Goal: Book appointment/travel/reservation

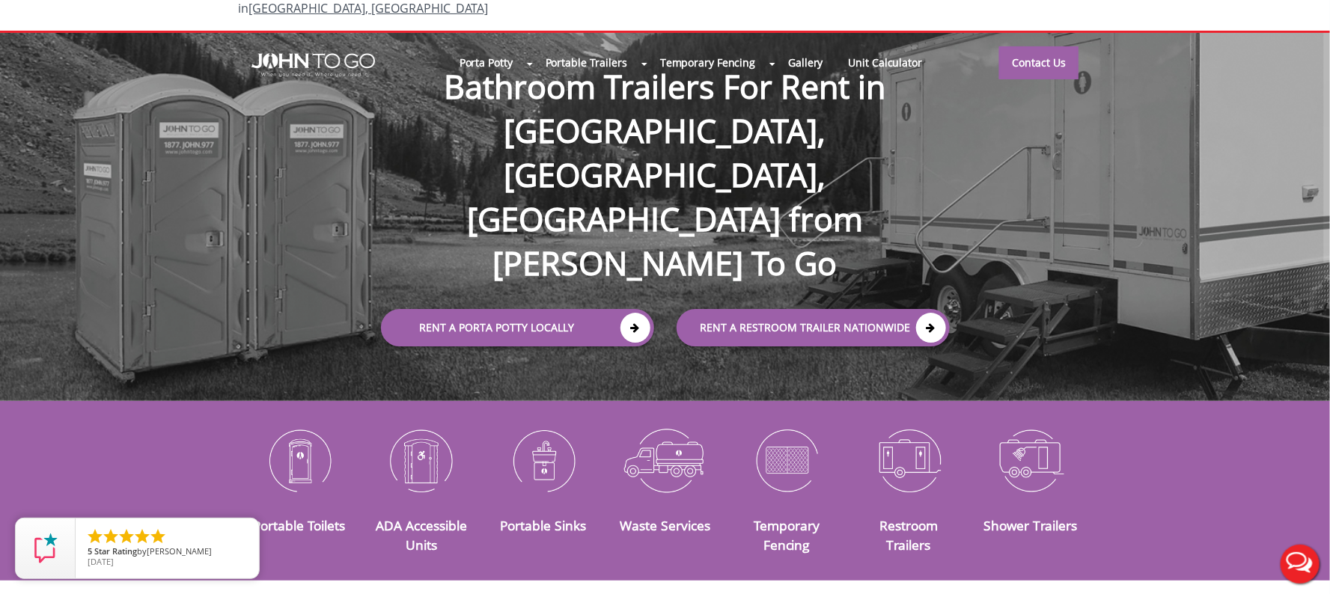
scroll to position [111, 0]
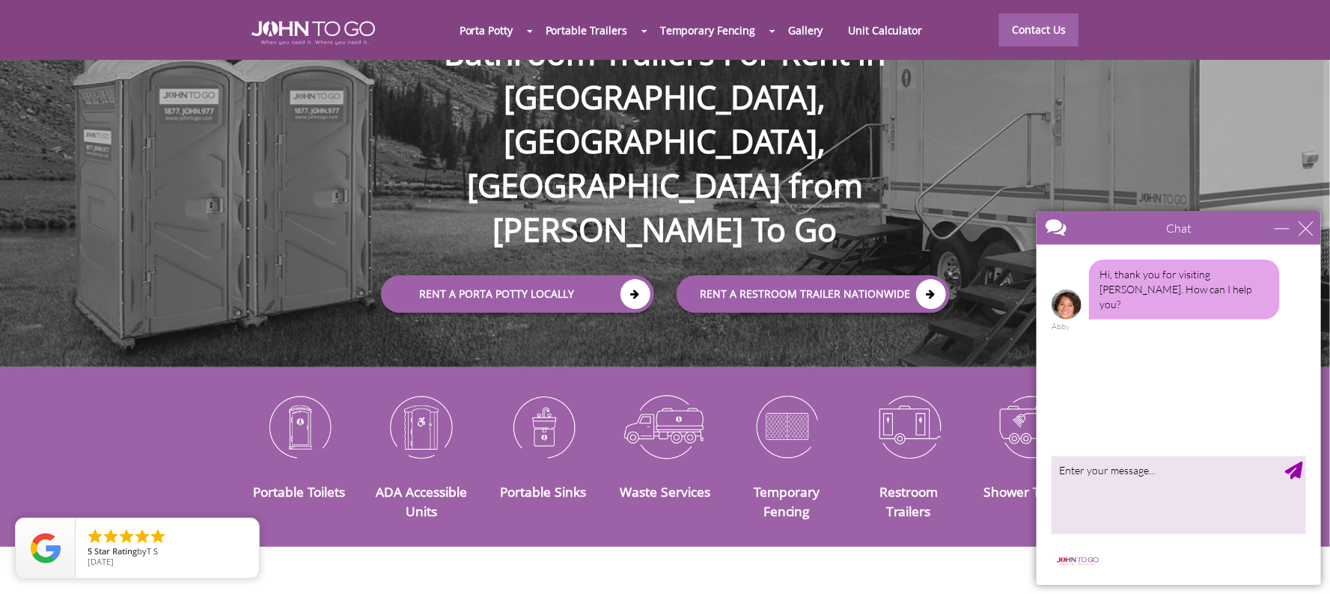
click at [1312, 227] on div "Chat" at bounding box center [1178, 227] width 284 height 34
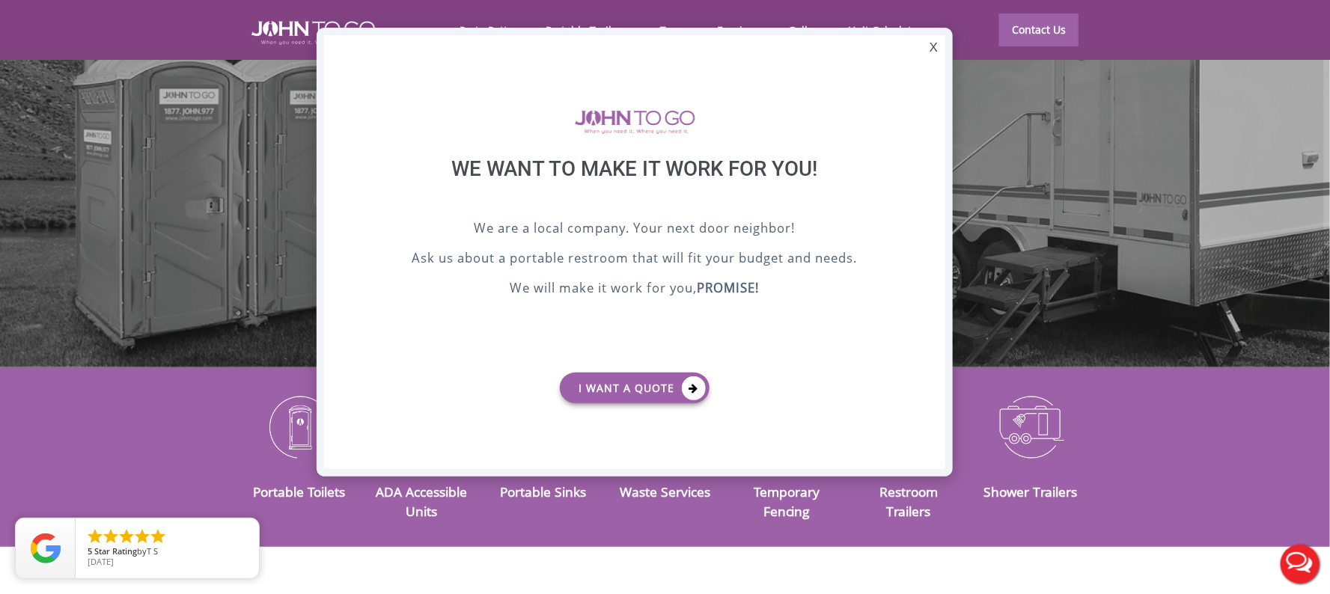
scroll to position [0, 0]
click at [929, 43] on div "X" at bounding box center [933, 47] width 23 height 25
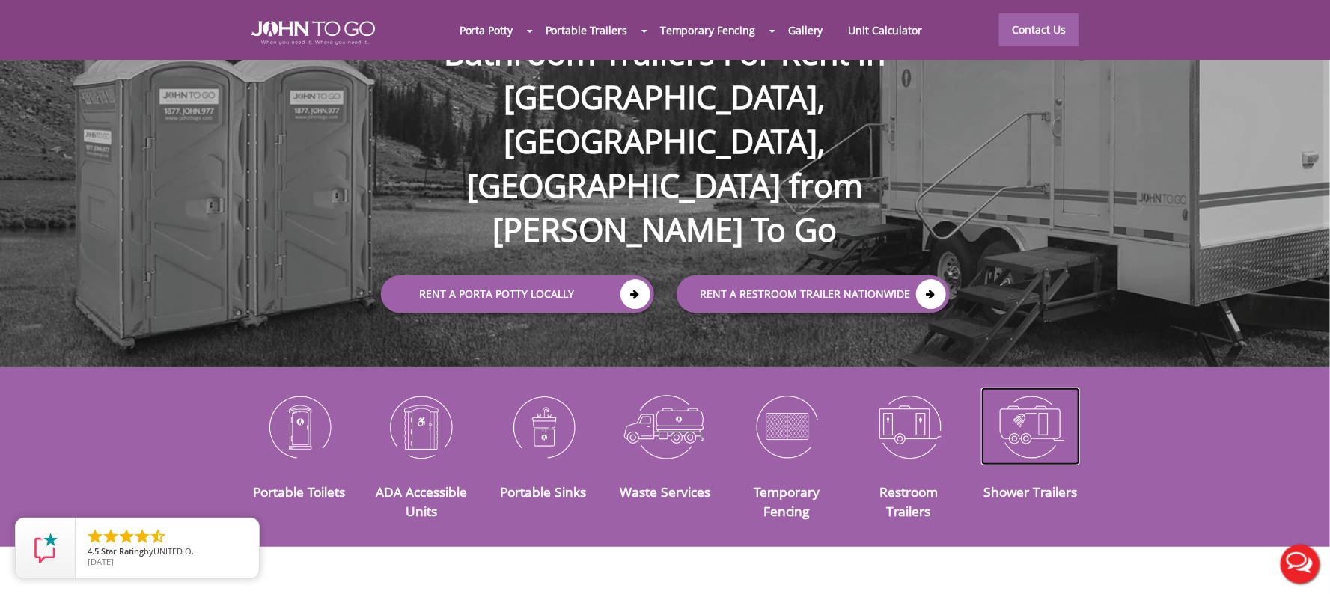
click at [1020, 415] on img at bounding box center [1031, 427] width 100 height 78
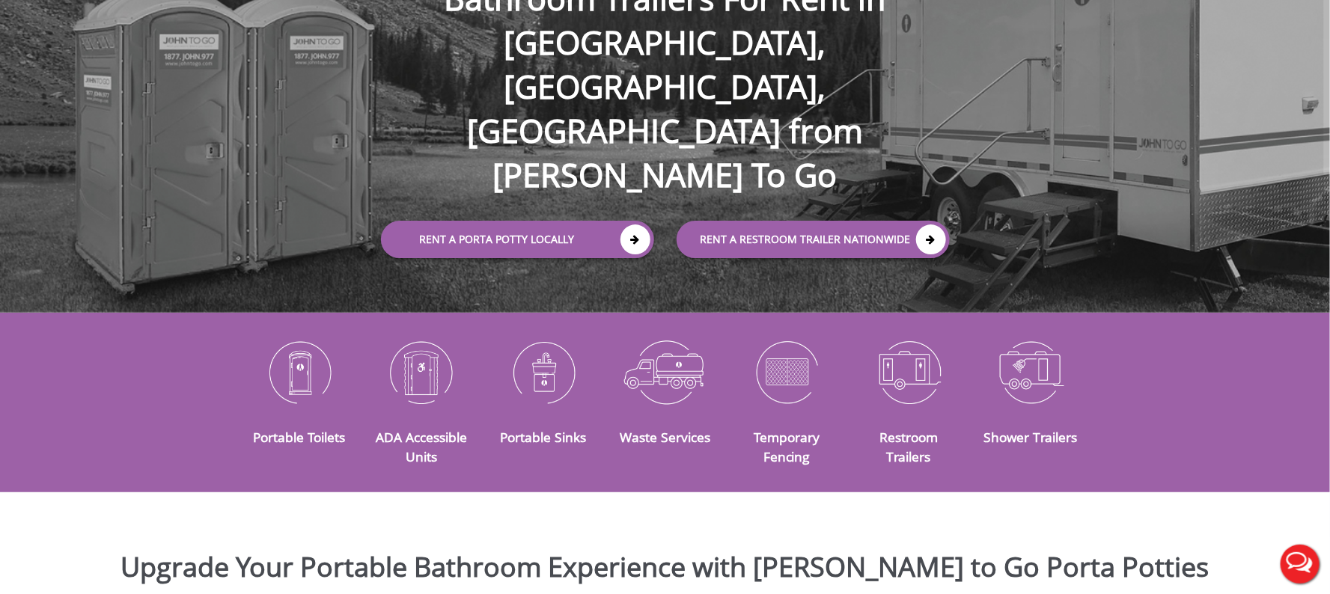
scroll to position [111, 0]
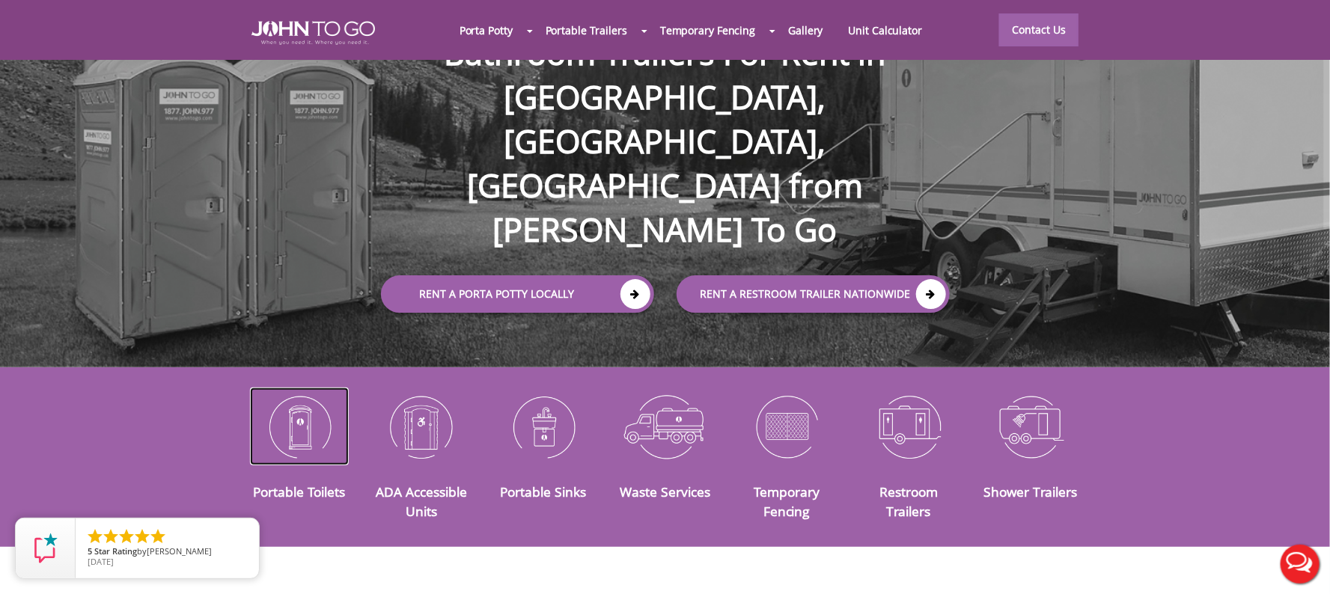
click at [309, 418] on img at bounding box center [300, 427] width 100 height 78
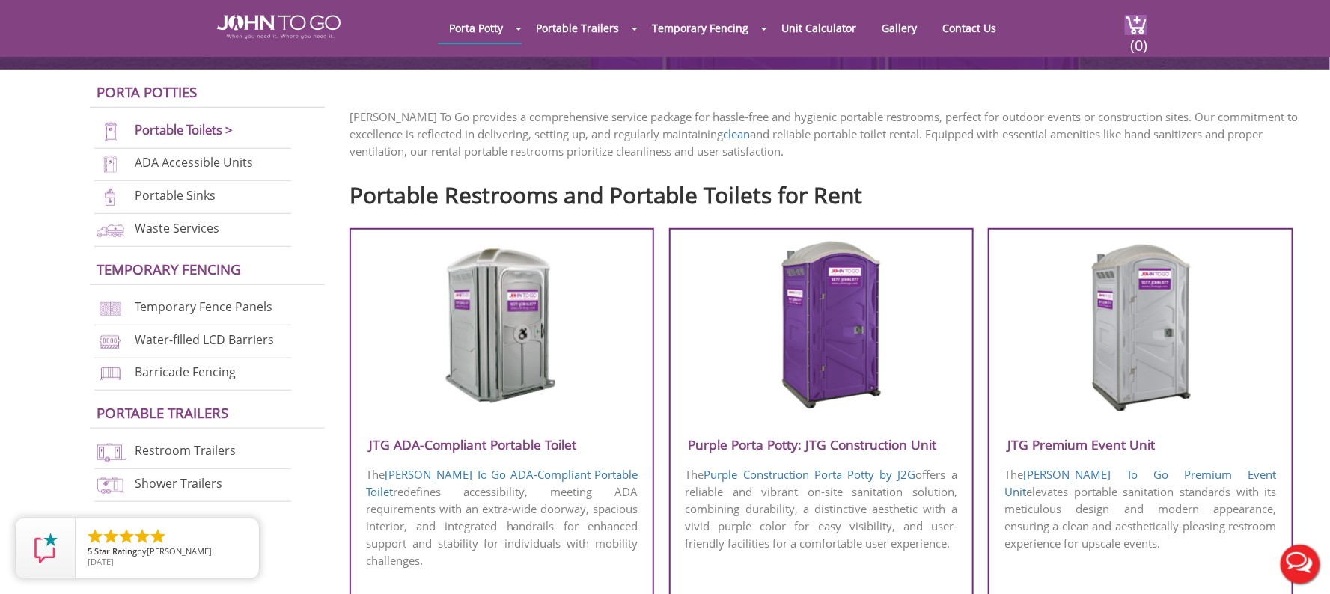
scroll to position [448, 0]
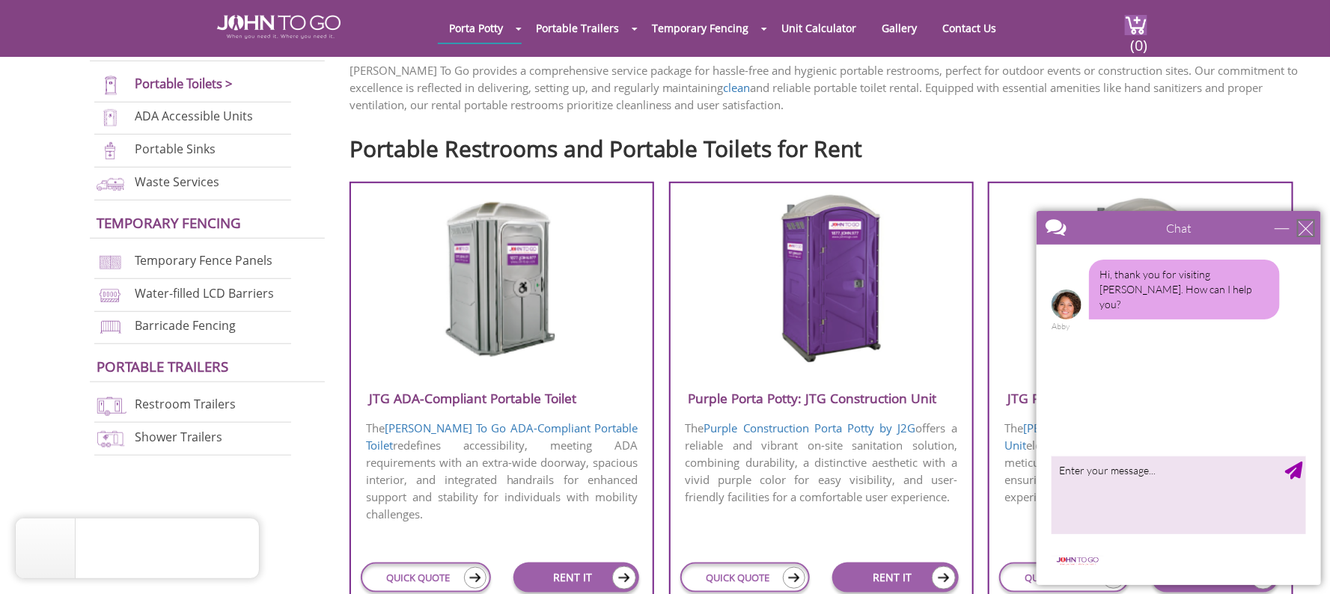
click at [1306, 227] on div "close" at bounding box center [1305, 227] width 15 height 15
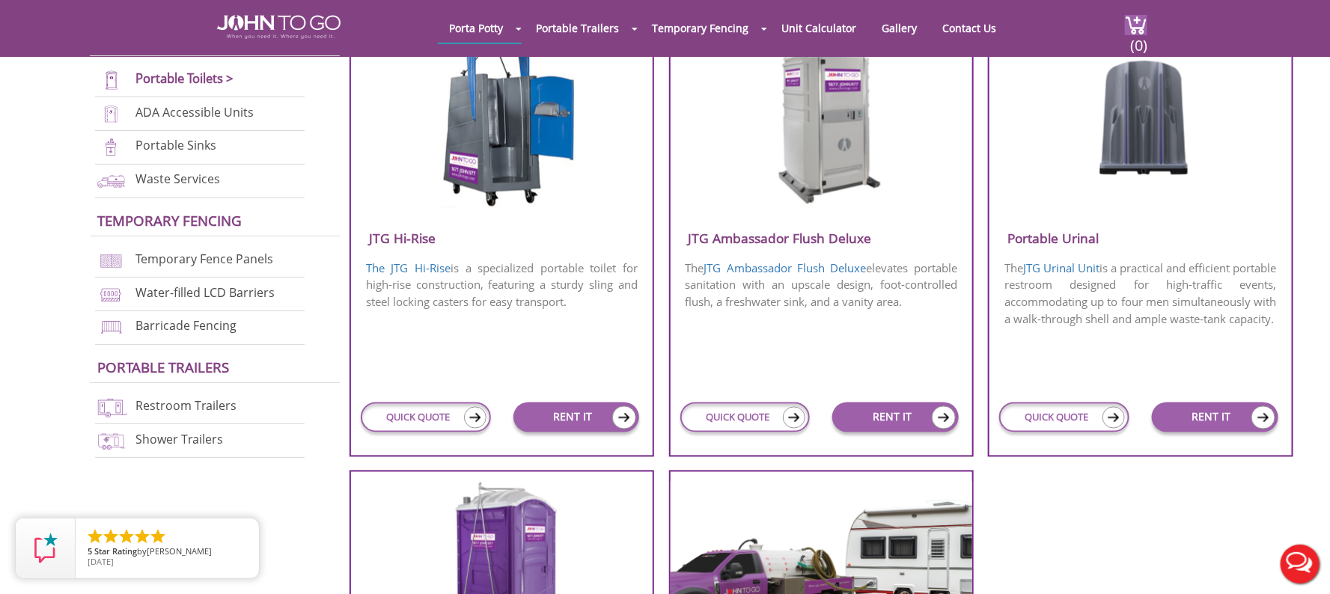
scroll to position [1009, 0]
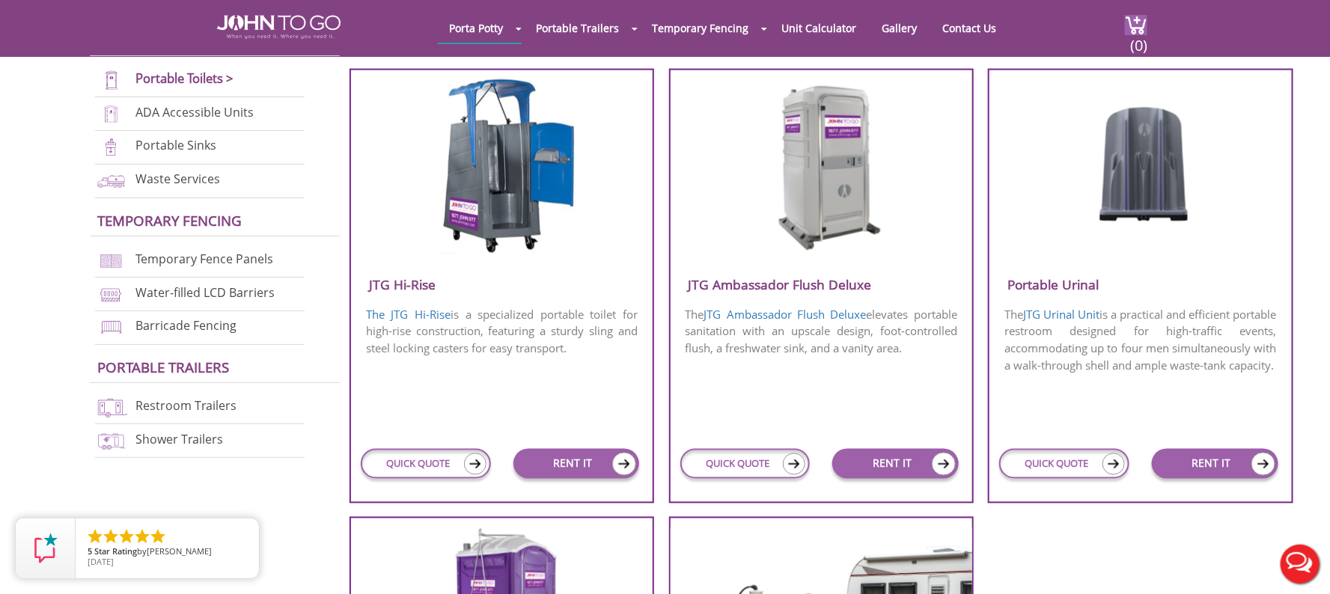
click at [819, 193] on img at bounding box center [821, 165] width 143 height 172
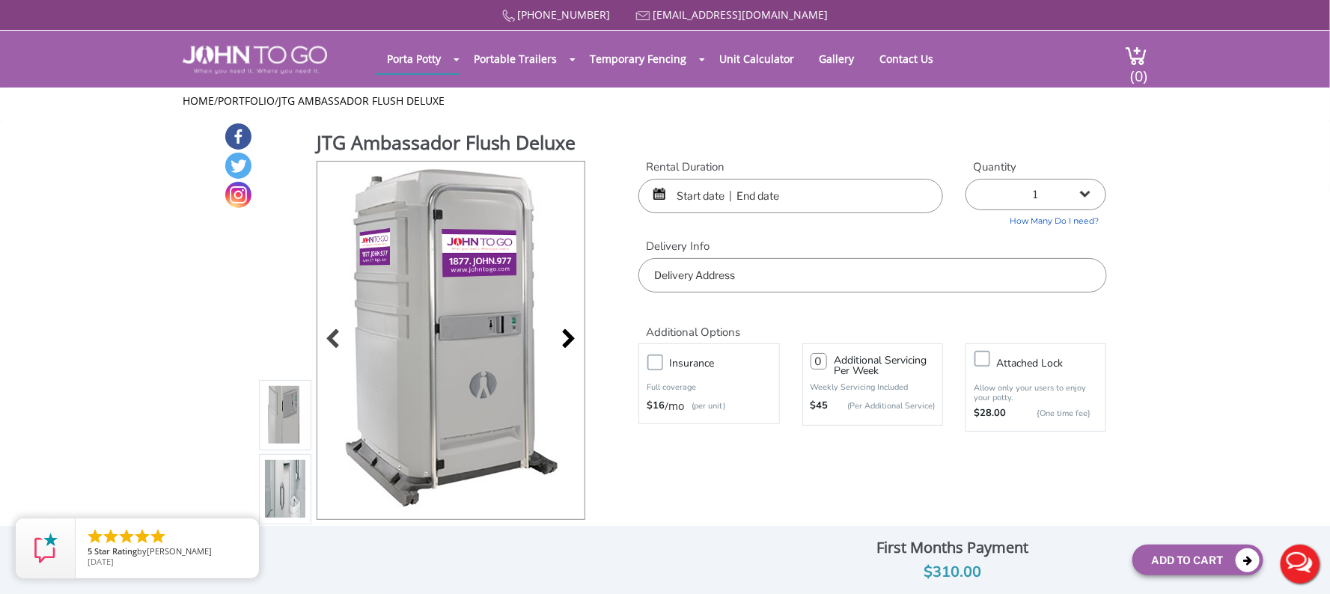
click at [567, 337] on div at bounding box center [564, 340] width 21 height 21
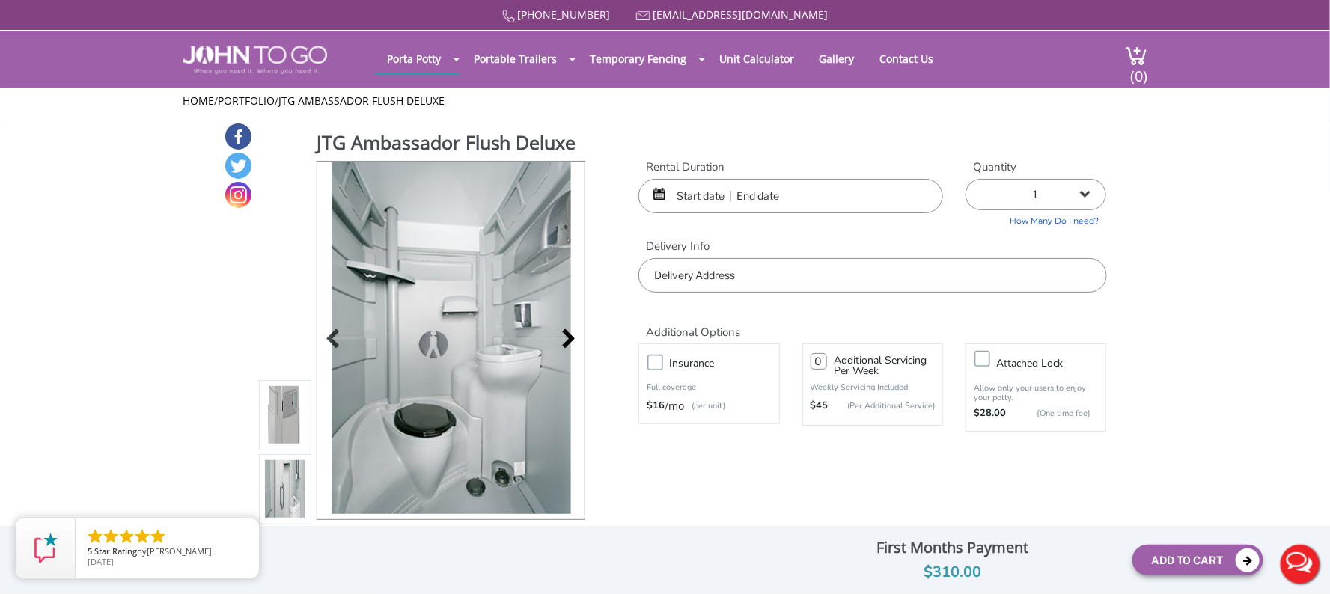
click at [569, 337] on div at bounding box center [564, 340] width 21 height 21
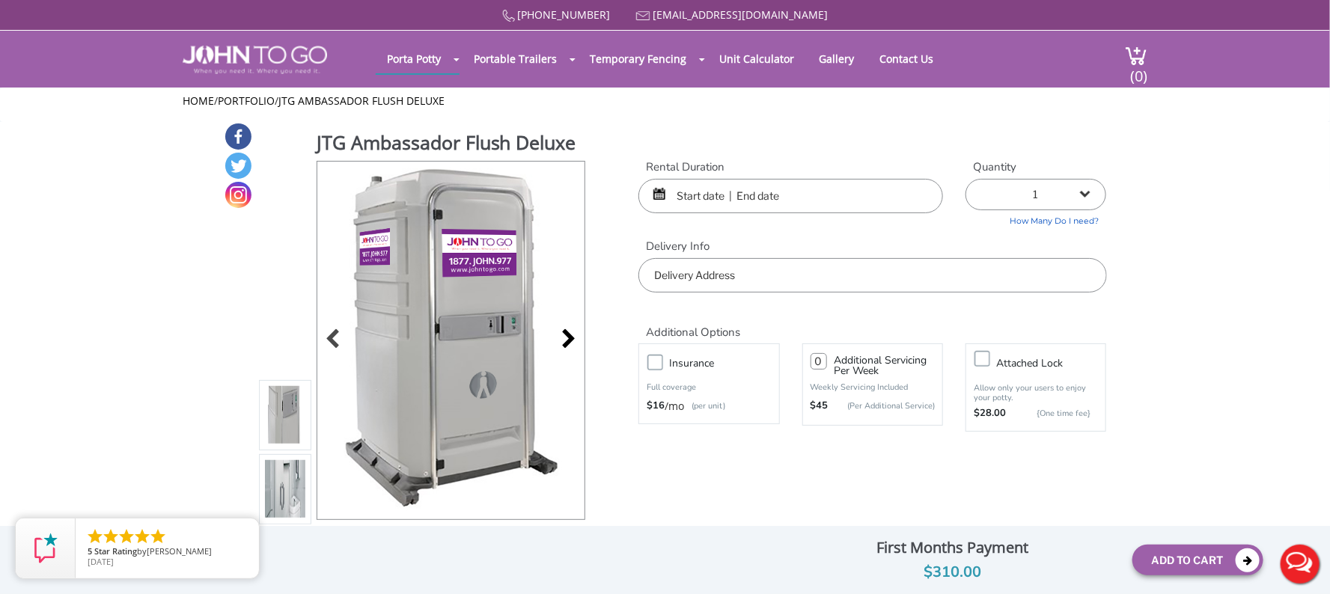
click at [569, 337] on div at bounding box center [564, 340] width 21 height 21
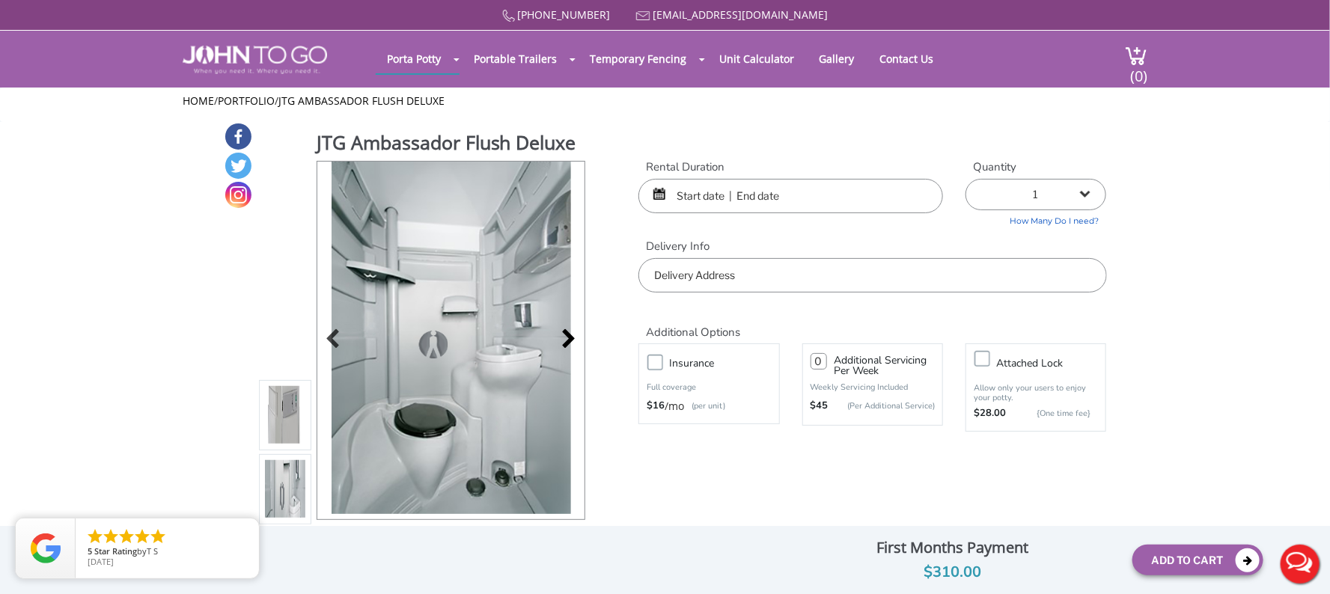
click at [564, 340] on div at bounding box center [564, 340] width 21 height 21
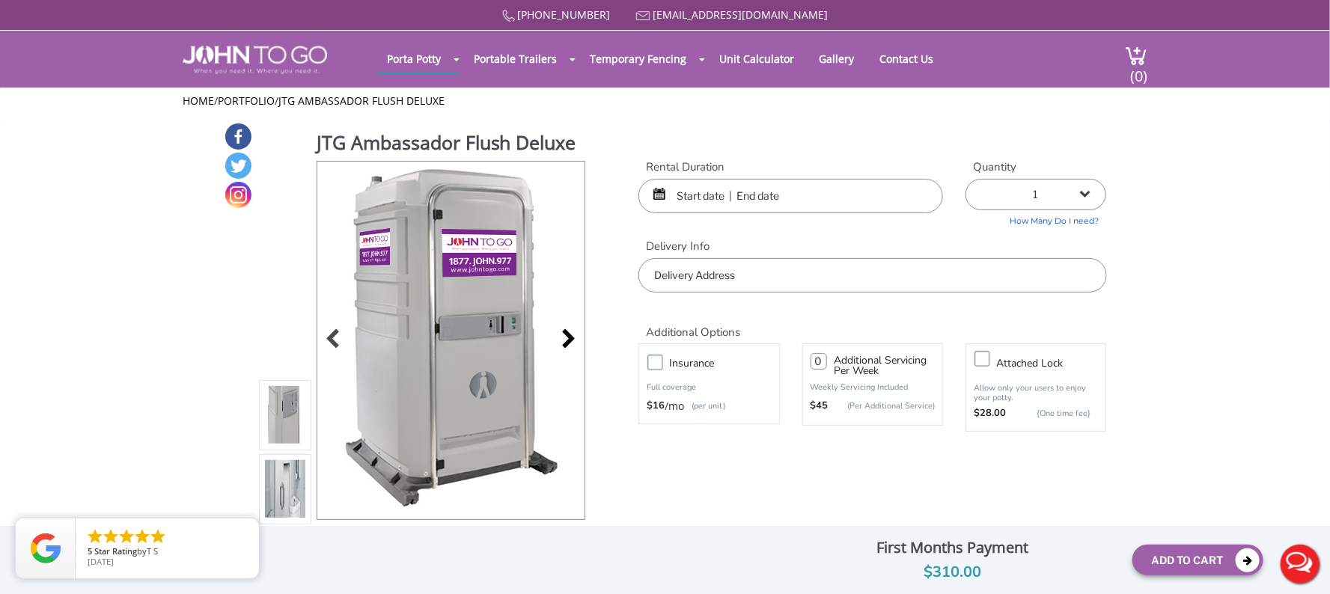
click at [563, 340] on div at bounding box center [564, 340] width 21 height 21
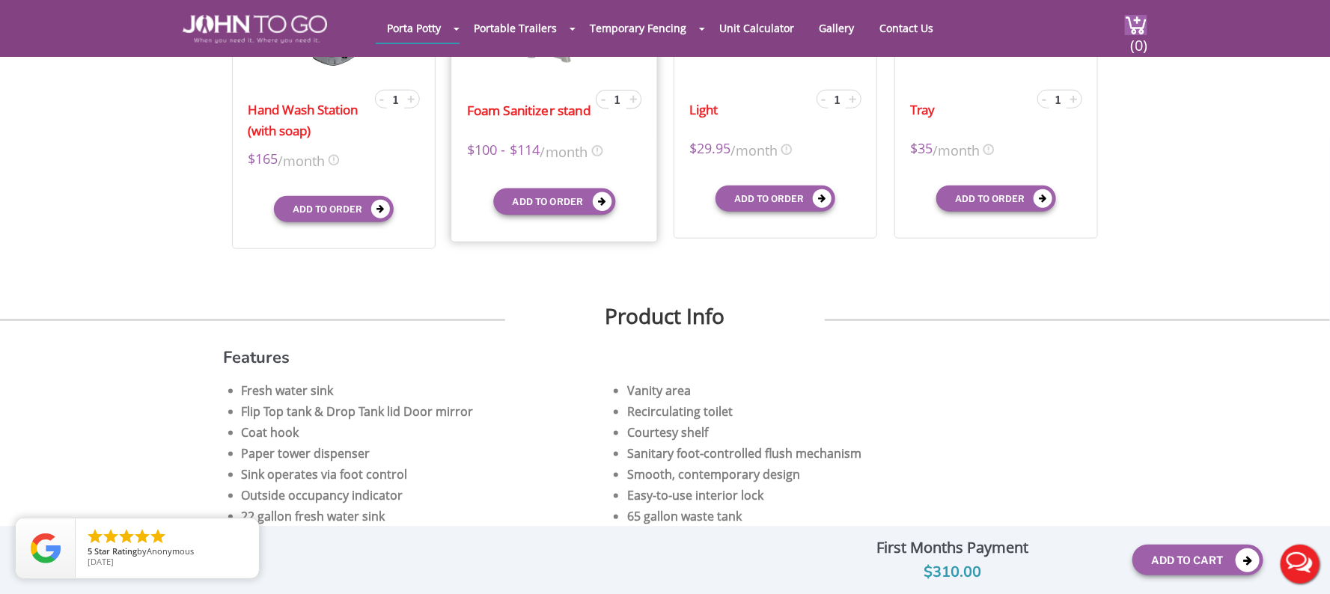
scroll to position [673, 0]
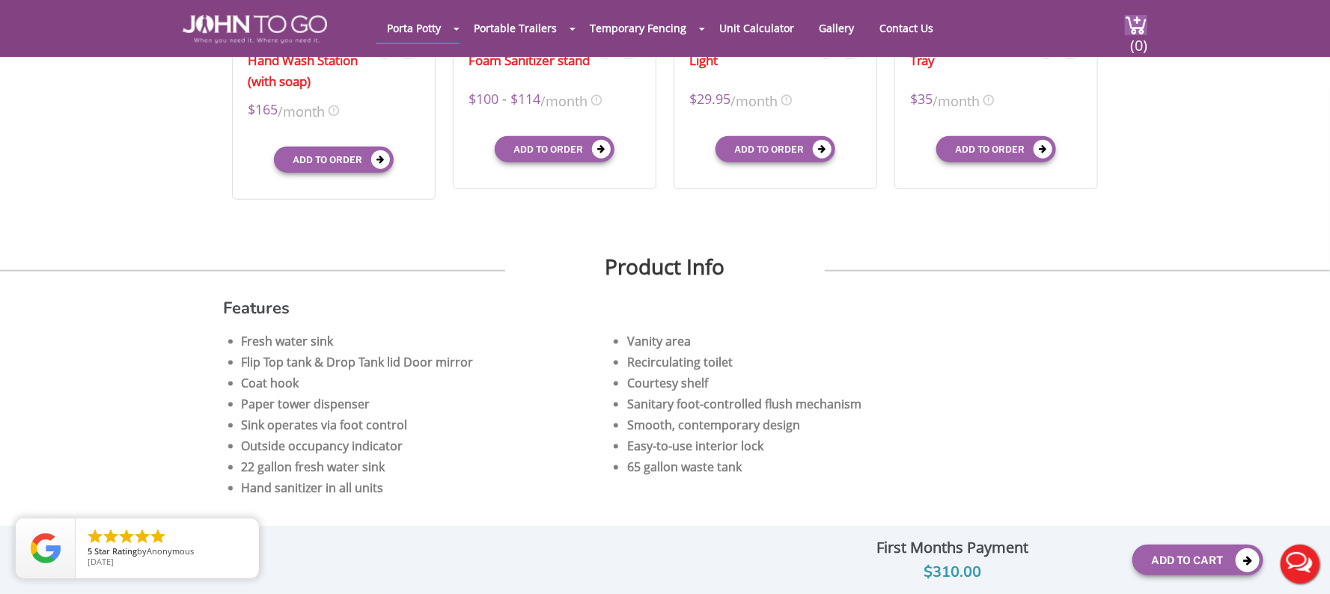
drag, startPoint x: 632, startPoint y: 249, endPoint x: 180, endPoint y: 221, distance: 453.6
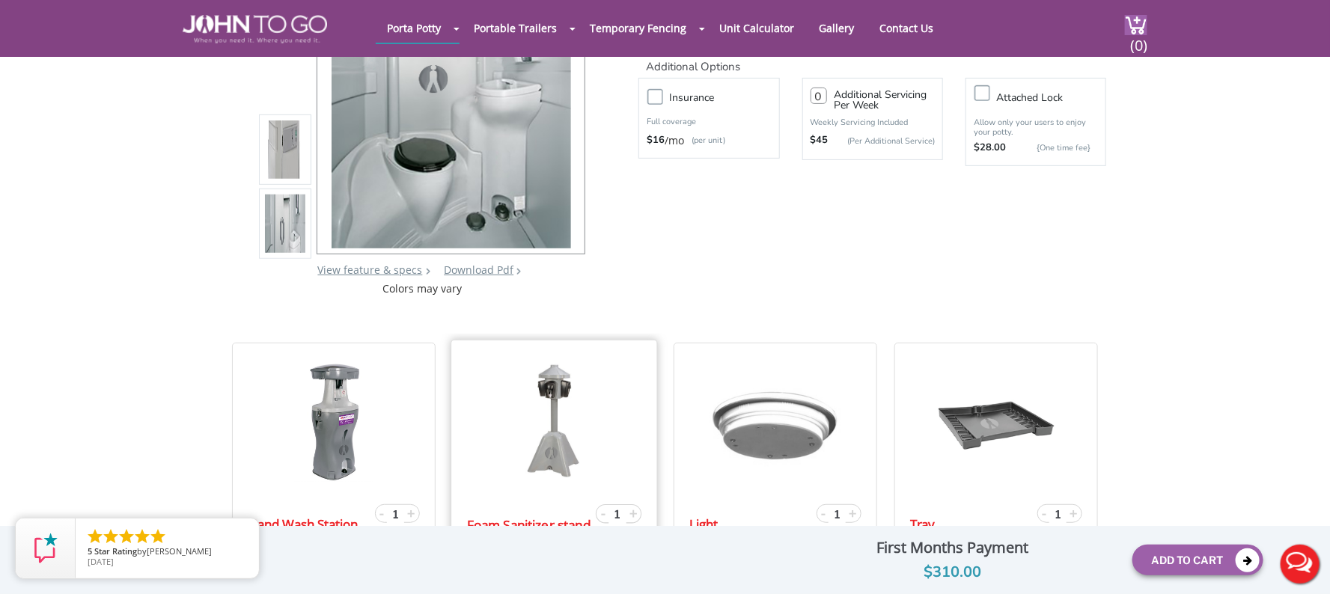
scroll to position [0, 0]
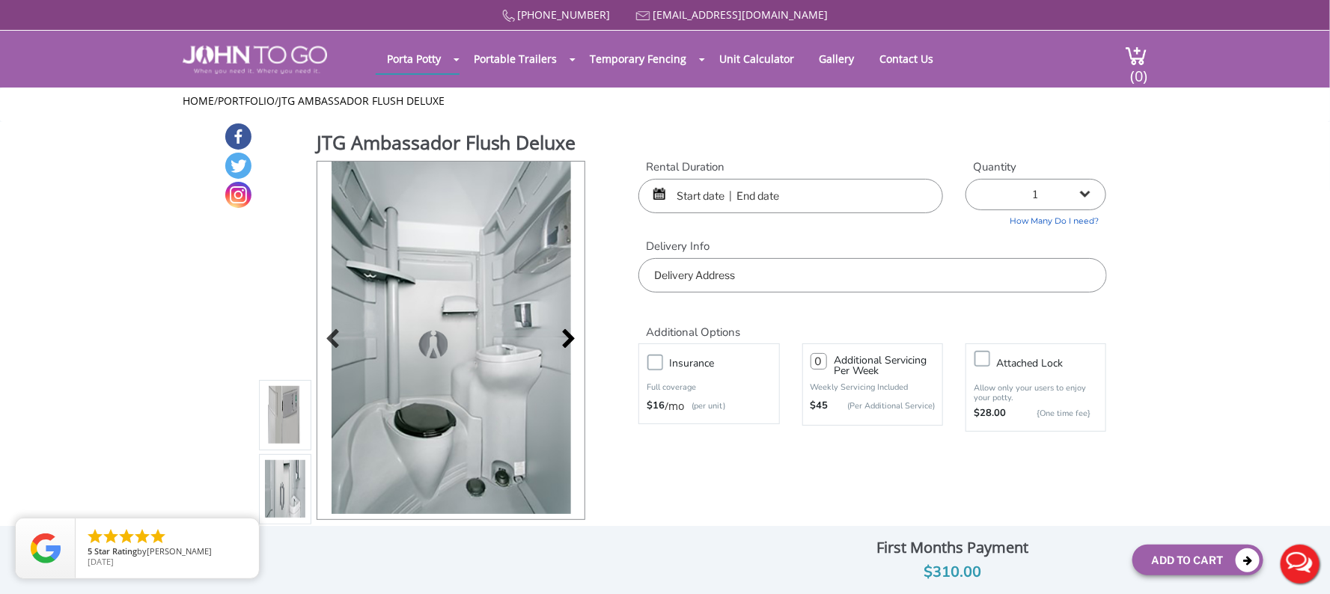
click at [572, 343] on div at bounding box center [450, 341] width 267 height 358
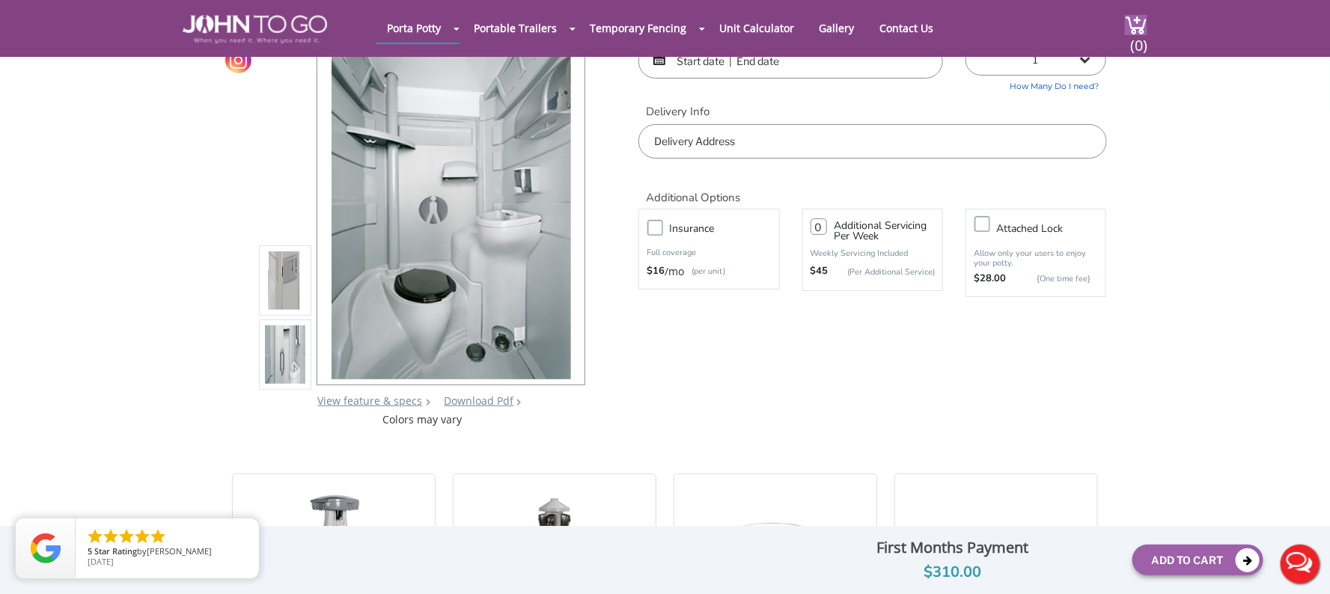
scroll to position [111, 0]
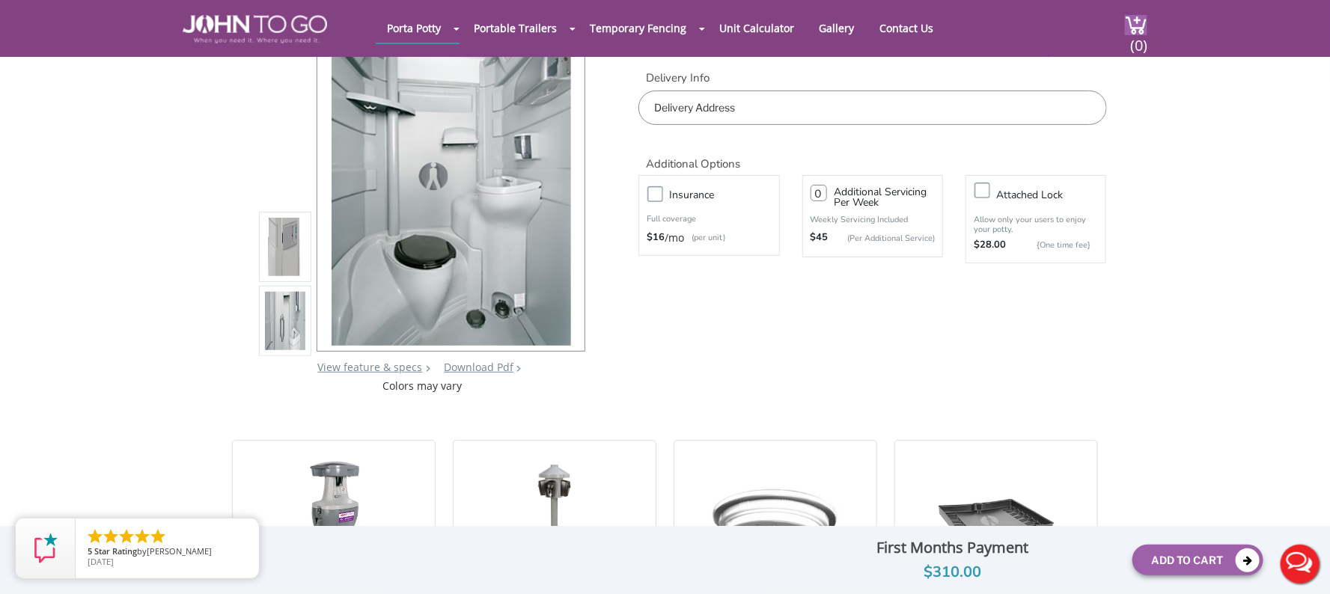
click at [281, 324] on img at bounding box center [285, 321] width 40 height 352
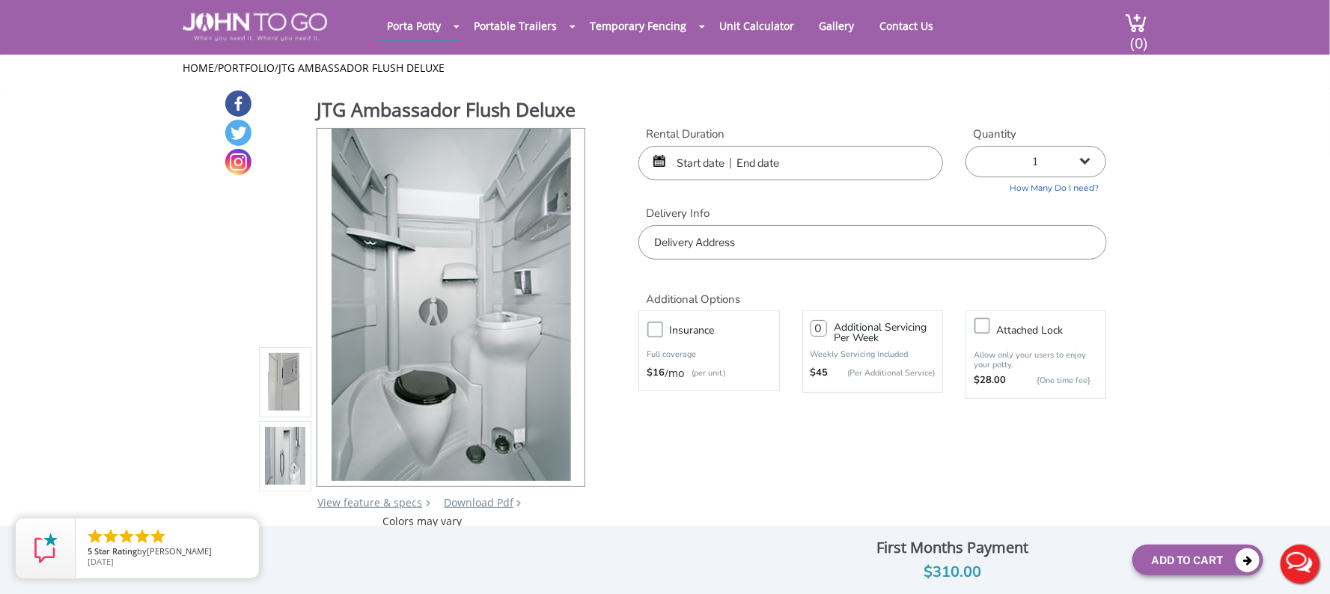
scroll to position [0, 0]
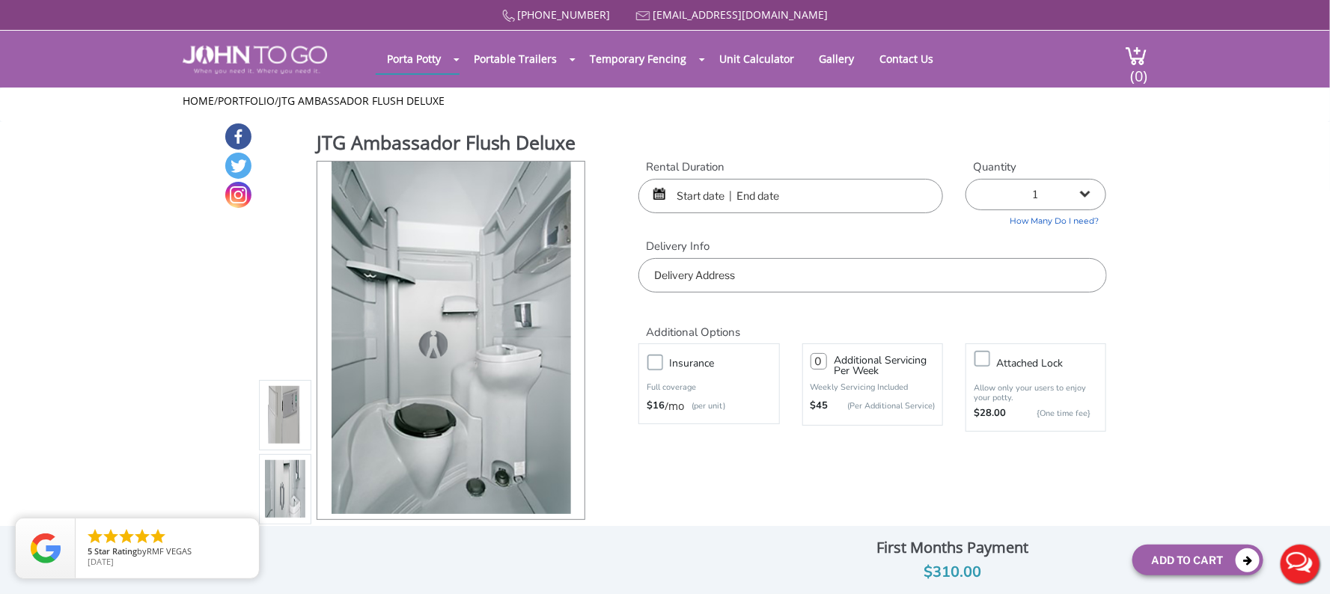
click at [861, 139] on div "JTG Ambassador Flush Deluxe View feature & specs Download Pdf Product PDF Addon…" at bounding box center [665, 342] width 883 height 440
click at [706, 195] on input "text" at bounding box center [790, 196] width 305 height 34
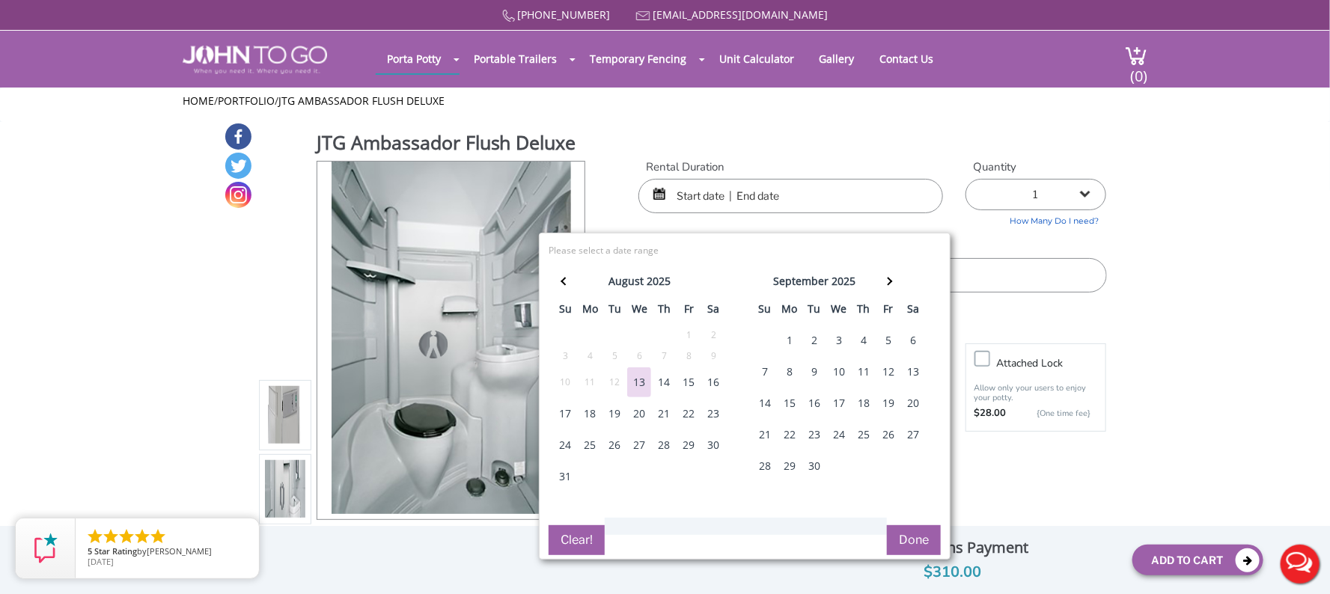
click at [641, 380] on div "13" at bounding box center [639, 382] width 24 height 30
drag, startPoint x: 755, startPoint y: 192, endPoint x: 763, endPoint y: 195, distance: 7.8
click at [756, 192] on input "text" at bounding box center [790, 196] width 305 height 34
click at [670, 378] on div "14" at bounding box center [664, 382] width 24 height 30
click at [711, 382] on div "16" at bounding box center [713, 382] width 24 height 30
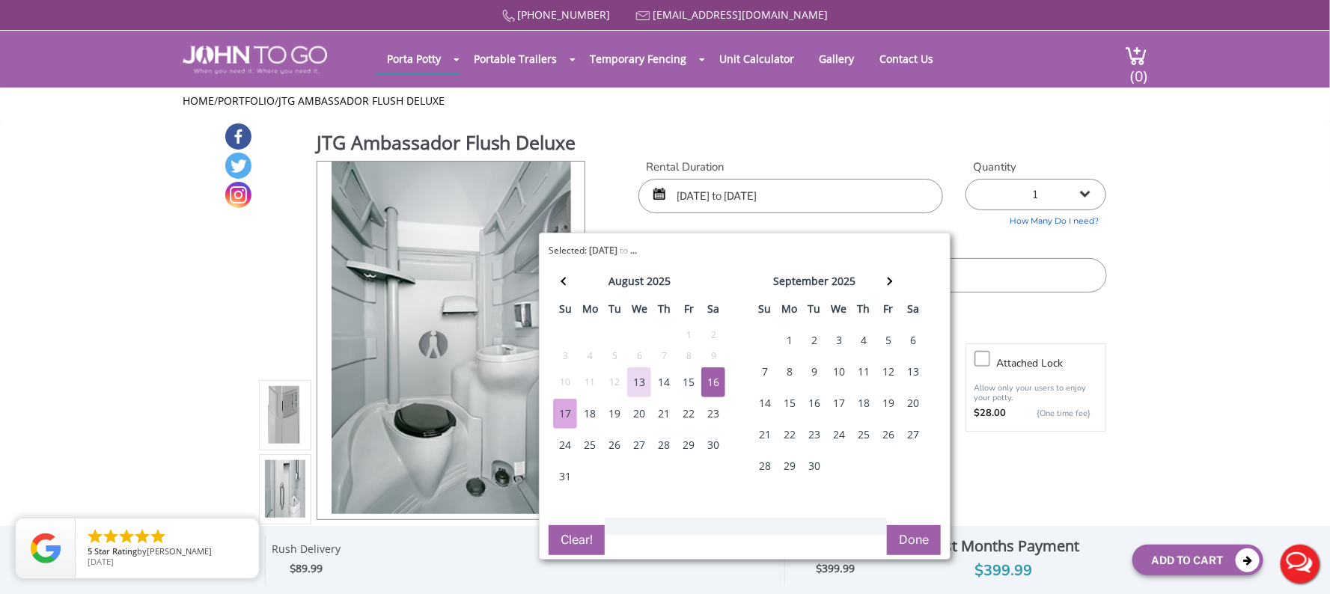
click at [560, 413] on div "17" at bounding box center [565, 414] width 24 height 30
type input "08/16/2025 to 08/17/2025"
click at [897, 144] on div "JTG Ambassador Flush Deluxe View feature & specs Download Pdf Product PDF Addon…" at bounding box center [665, 342] width 883 height 440
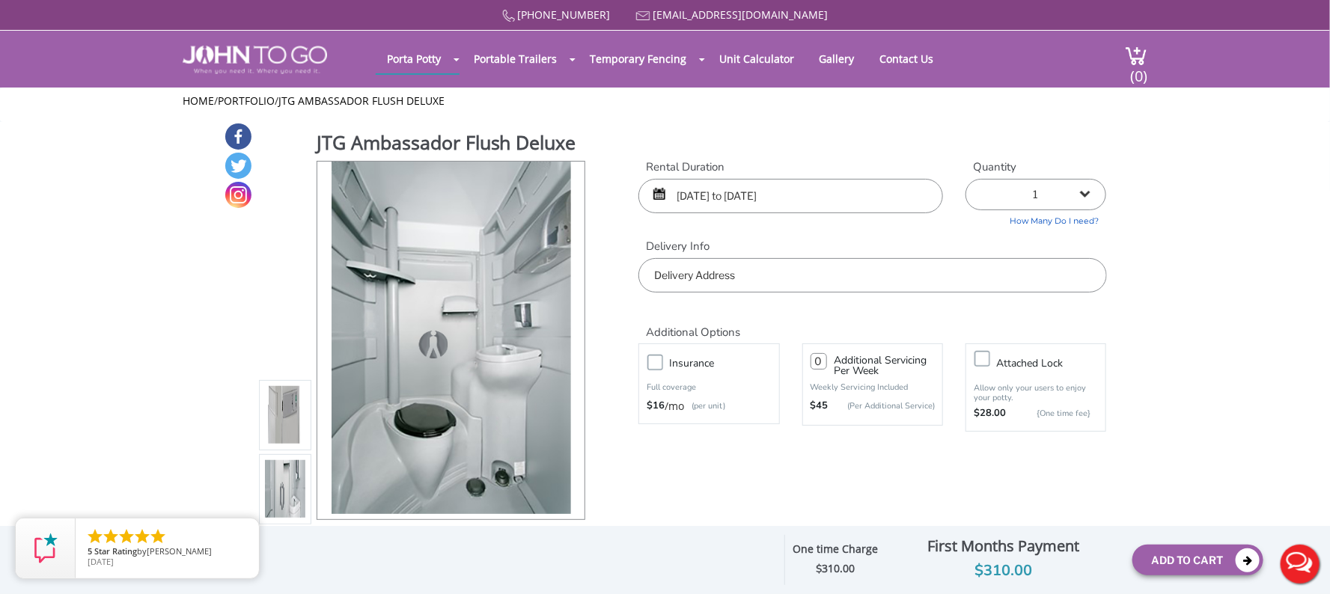
click at [789, 279] on input "text" at bounding box center [872, 275] width 468 height 34
click at [751, 283] on input "text" at bounding box center [872, 275] width 468 height 34
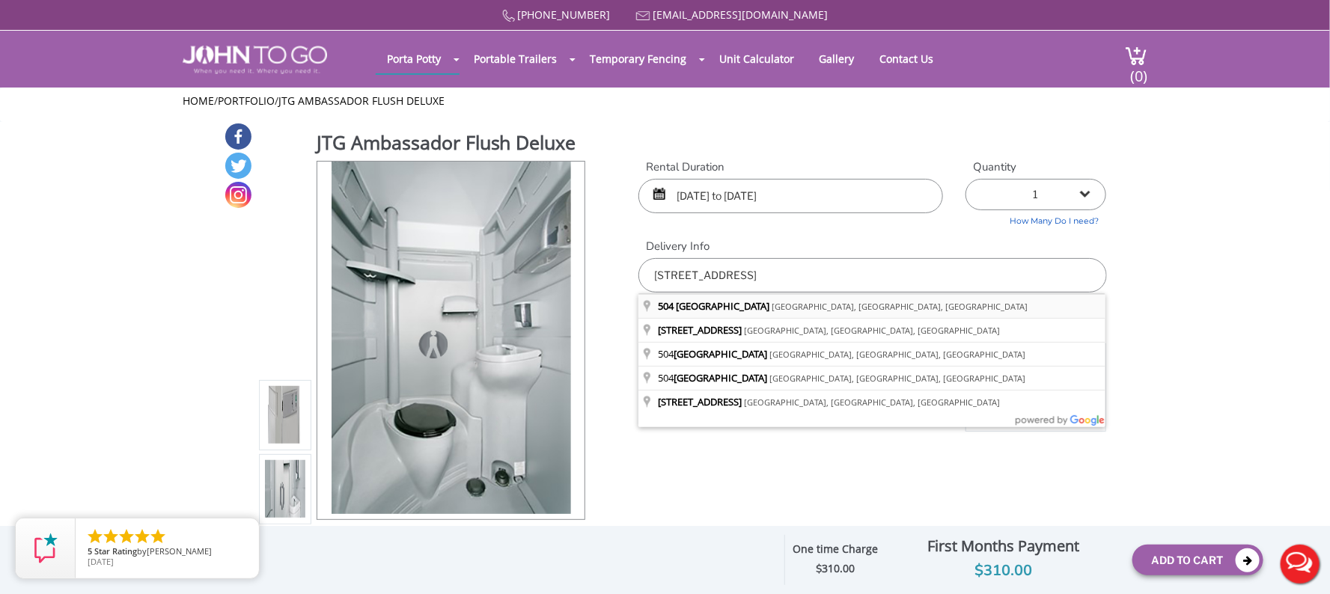
type input "504 High Mountain Road, North Haledon, NJ, USA"
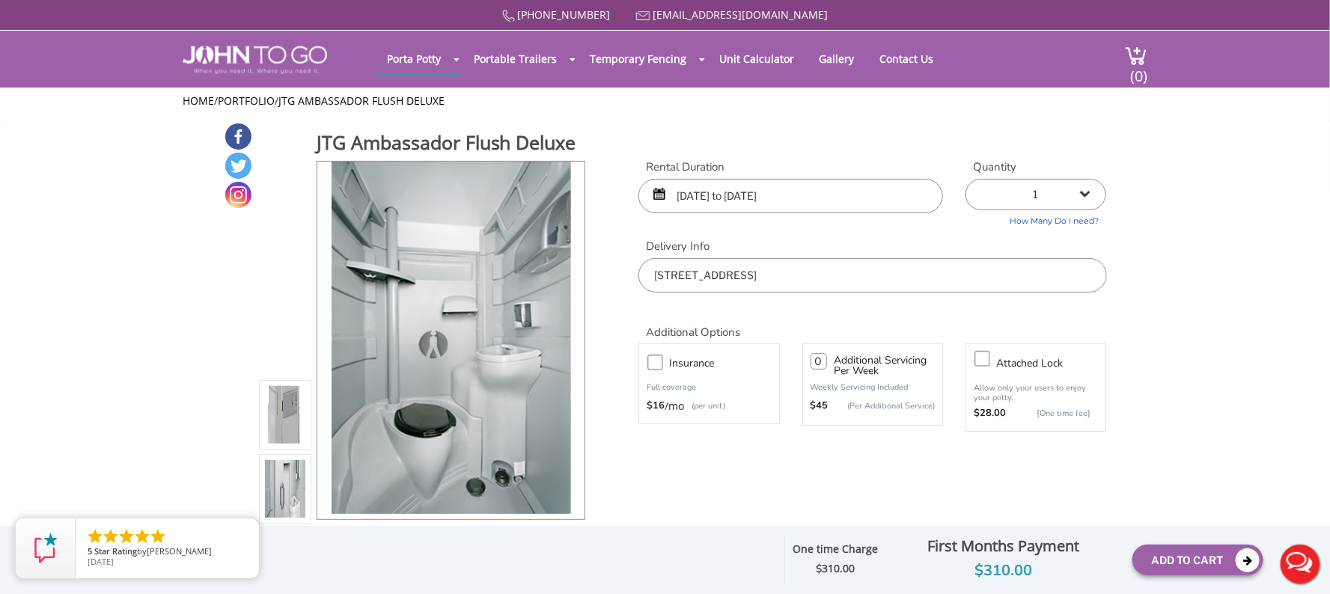
click at [655, 195] on div "08/16/2025 to 08/17/2025" at bounding box center [790, 196] width 305 height 34
drag, startPoint x: 784, startPoint y: 202, endPoint x: 774, endPoint y: 203, distance: 10.5
click at [782, 202] on input "08/16/2025 to 08/17/2025" at bounding box center [790, 196] width 305 height 34
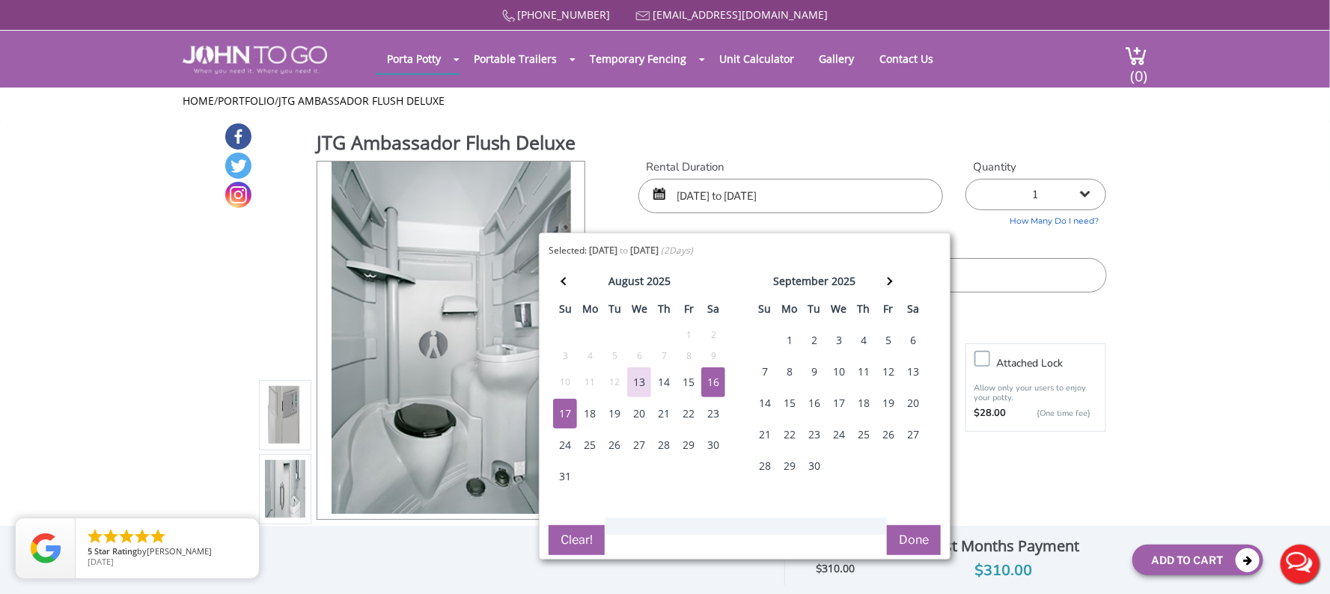
click at [693, 385] on div "15" at bounding box center [688, 382] width 24 height 30
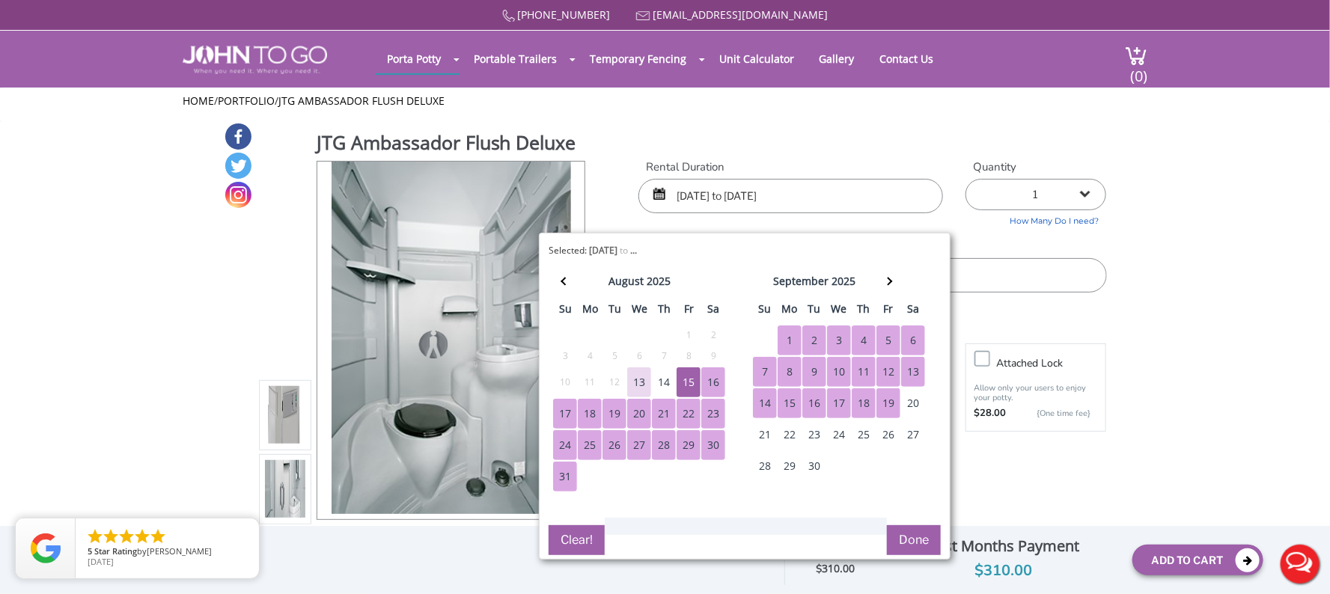
click at [914, 543] on button "Done" at bounding box center [914, 540] width 54 height 30
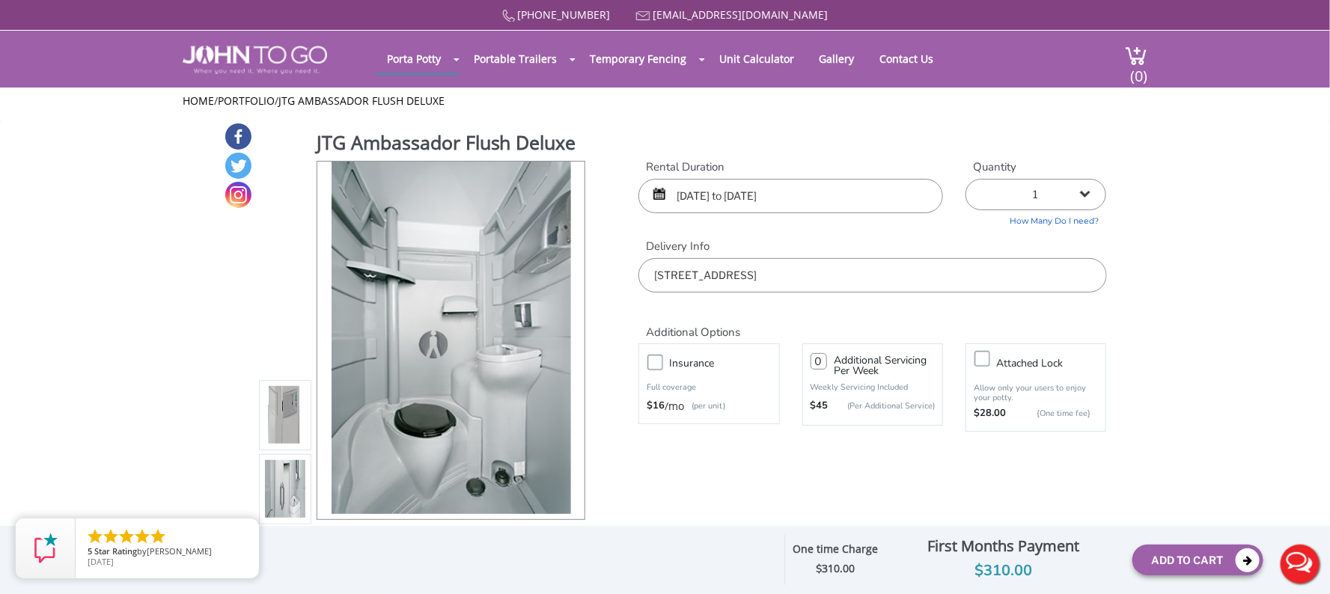
click at [660, 195] on div "08/16/2025 to 08/17/2025" at bounding box center [790, 196] width 305 height 34
click at [655, 194] on div "08/16/2025 to 08/17/2025" at bounding box center [790, 196] width 305 height 34
drag, startPoint x: 763, startPoint y: 194, endPoint x: 815, endPoint y: 192, distance: 51.7
click at [763, 194] on input "08/16/2025 to 08/17/2025" at bounding box center [790, 196] width 305 height 34
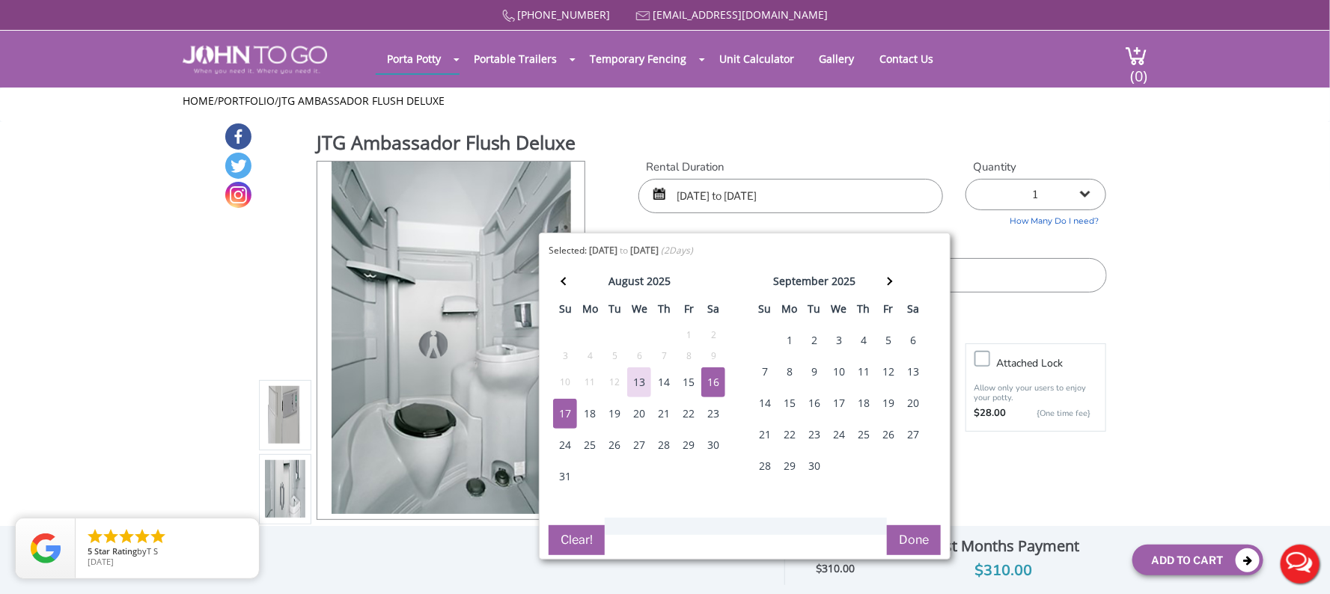
click at [815, 192] on input "08/16/2025 to 08/17/2025" at bounding box center [790, 196] width 305 height 34
click at [718, 418] on div "23" at bounding box center [713, 414] width 24 height 30
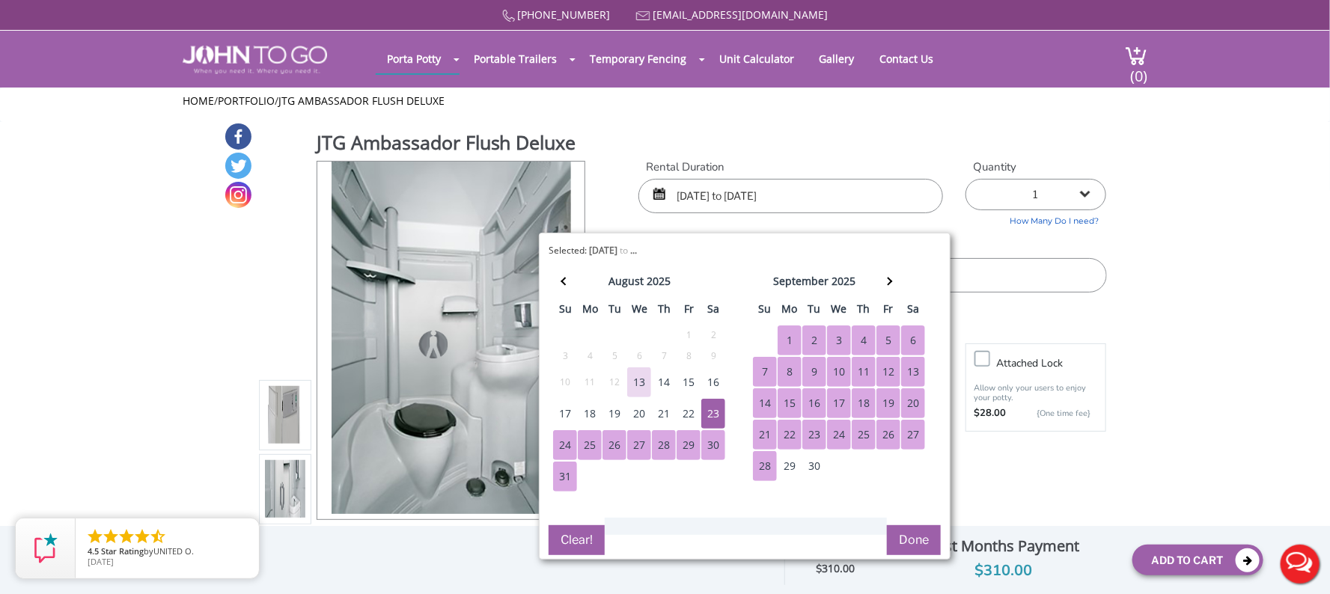
click at [914, 543] on button "Done" at bounding box center [914, 540] width 54 height 30
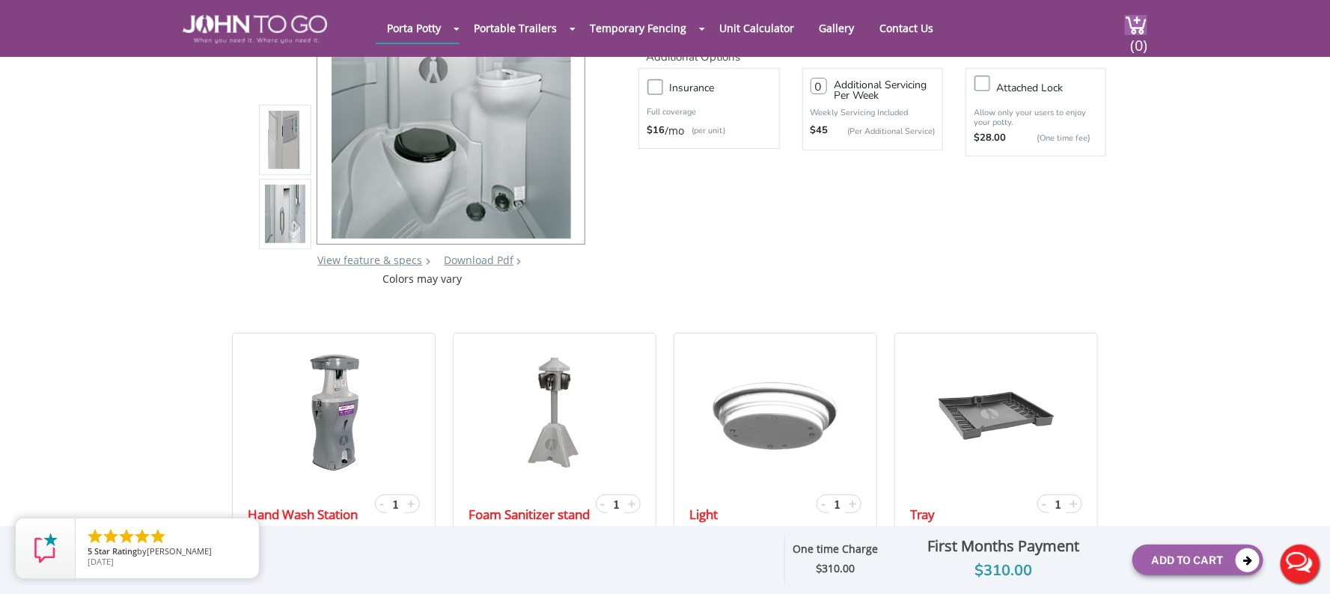
scroll to position [224, 0]
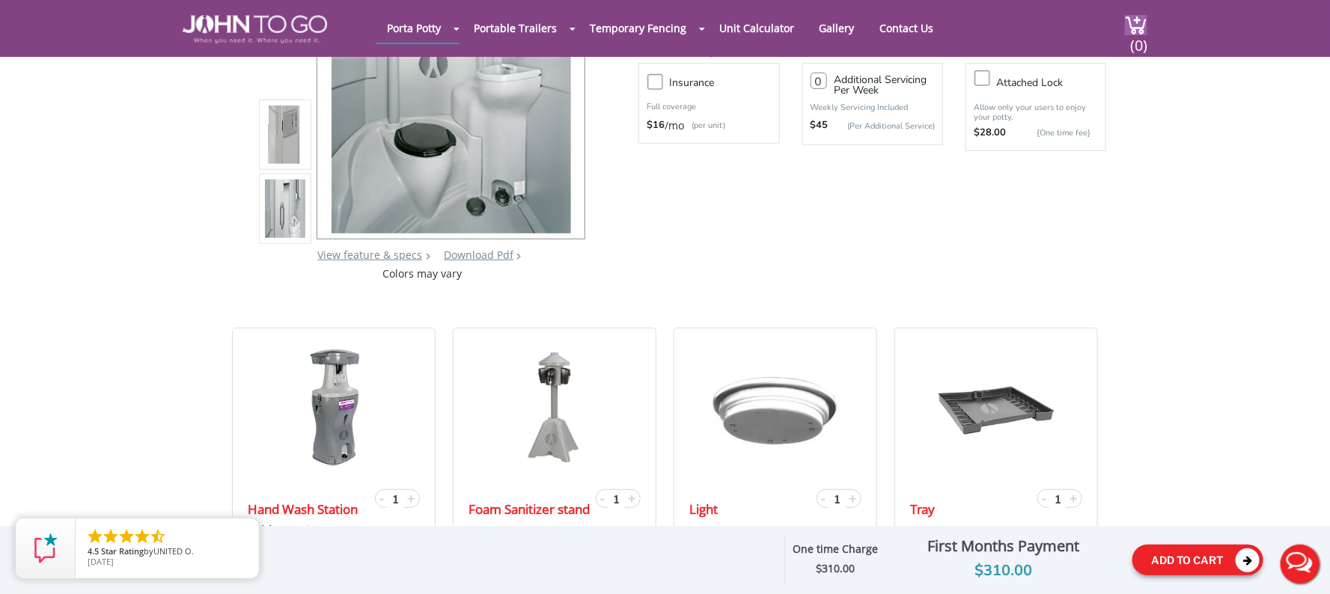
click at [1180, 554] on button "Add To Cart" at bounding box center [1197, 560] width 131 height 31
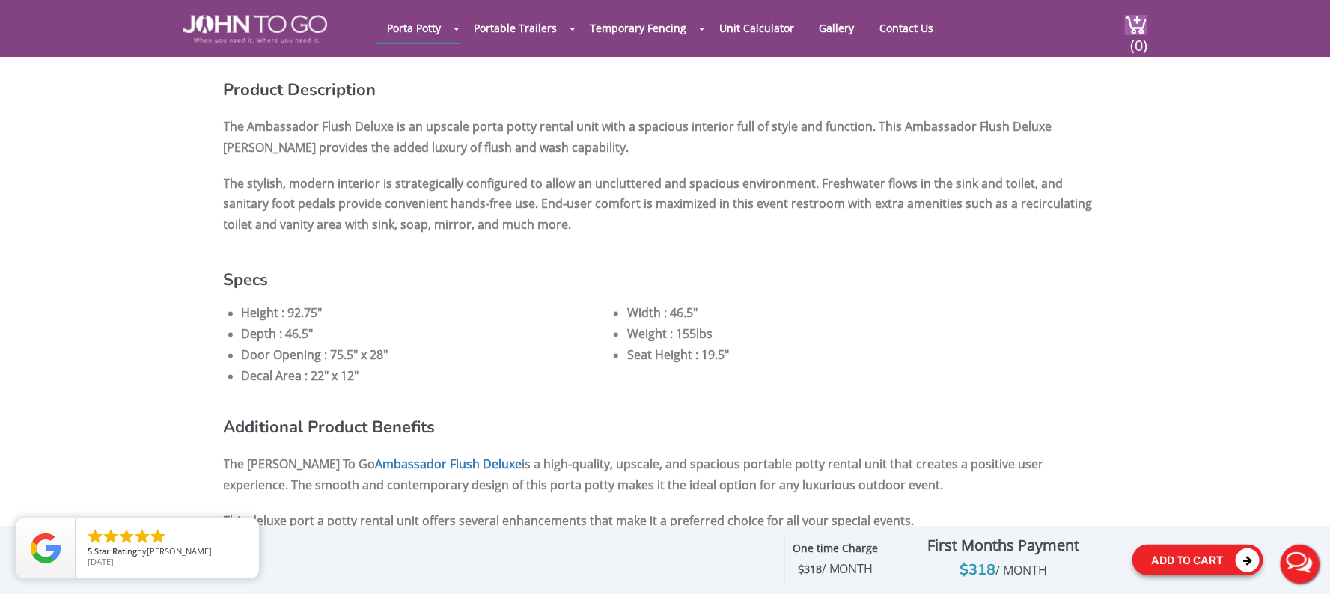
scroll to position [1346, 0]
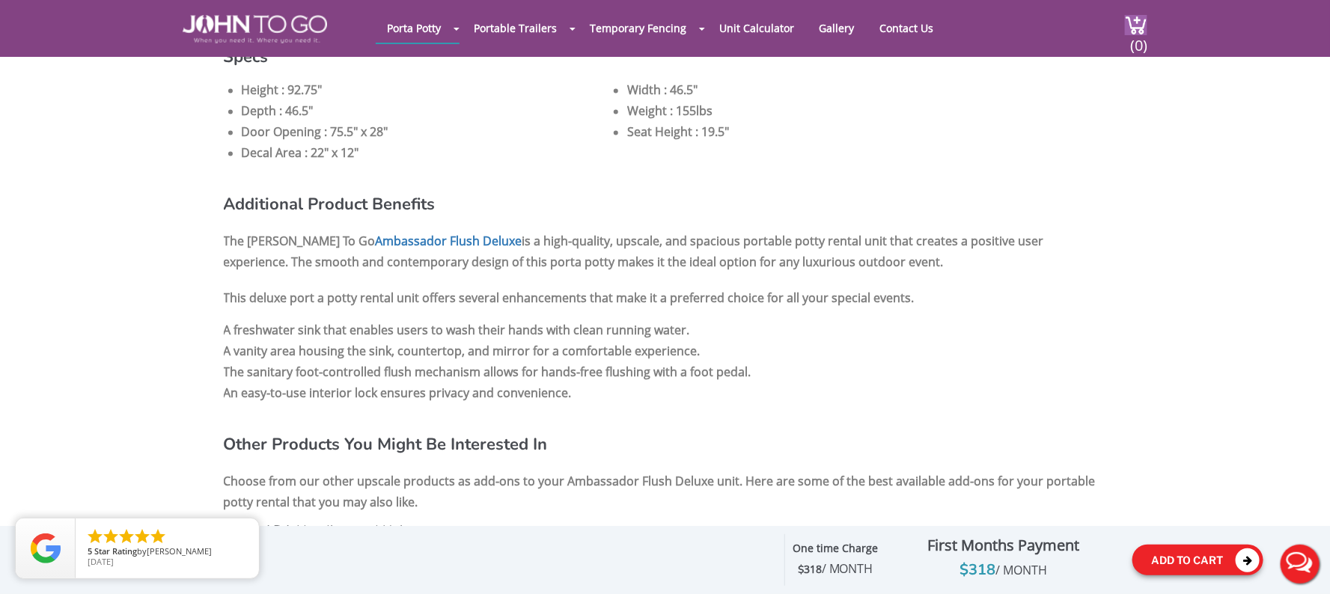
click at [1188, 554] on button "Add To Cart" at bounding box center [1197, 560] width 131 height 31
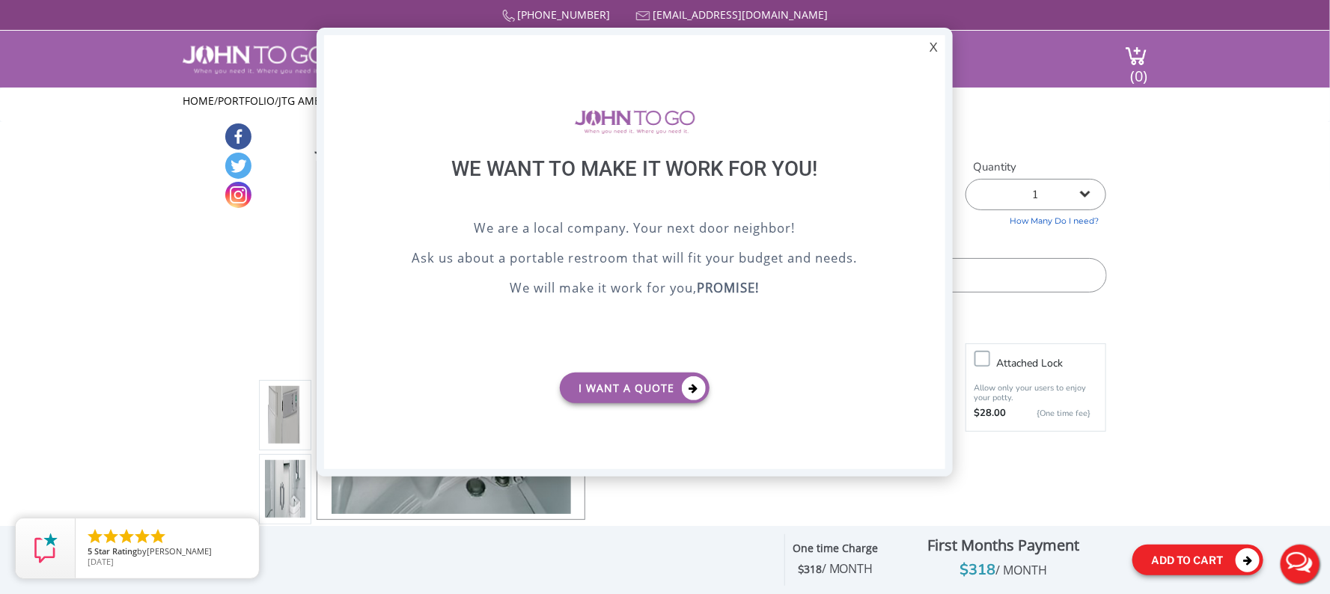
scroll to position [0, 0]
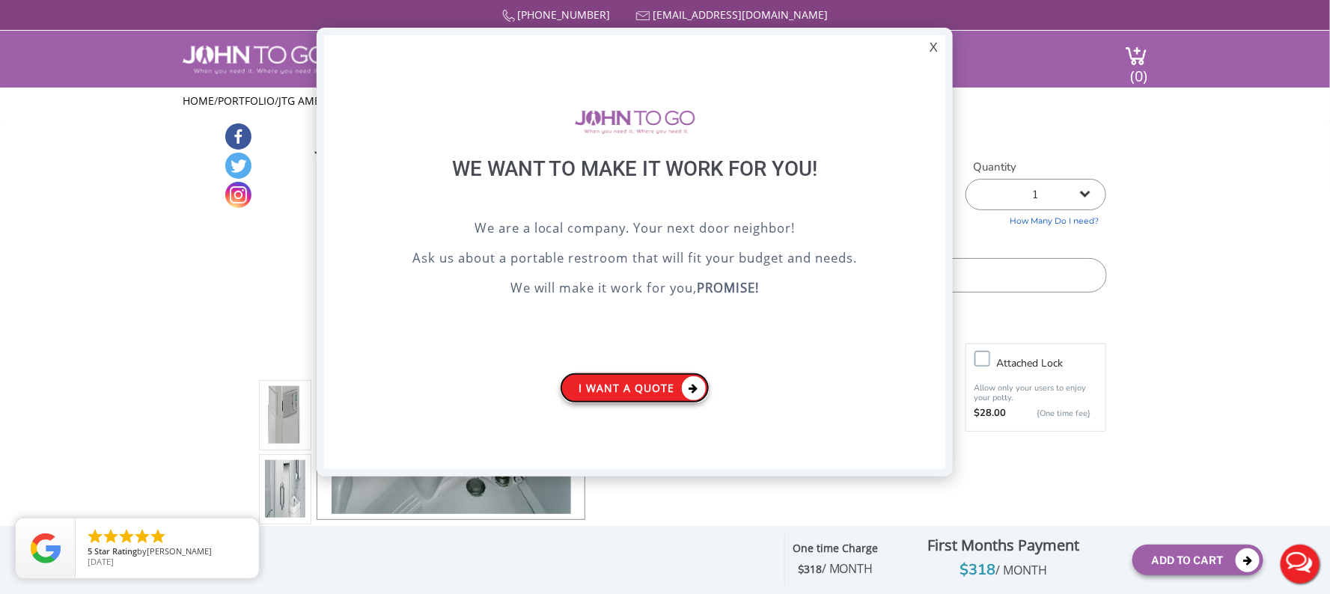
click at [691, 392] on icon at bounding box center [694, 388] width 24 height 24
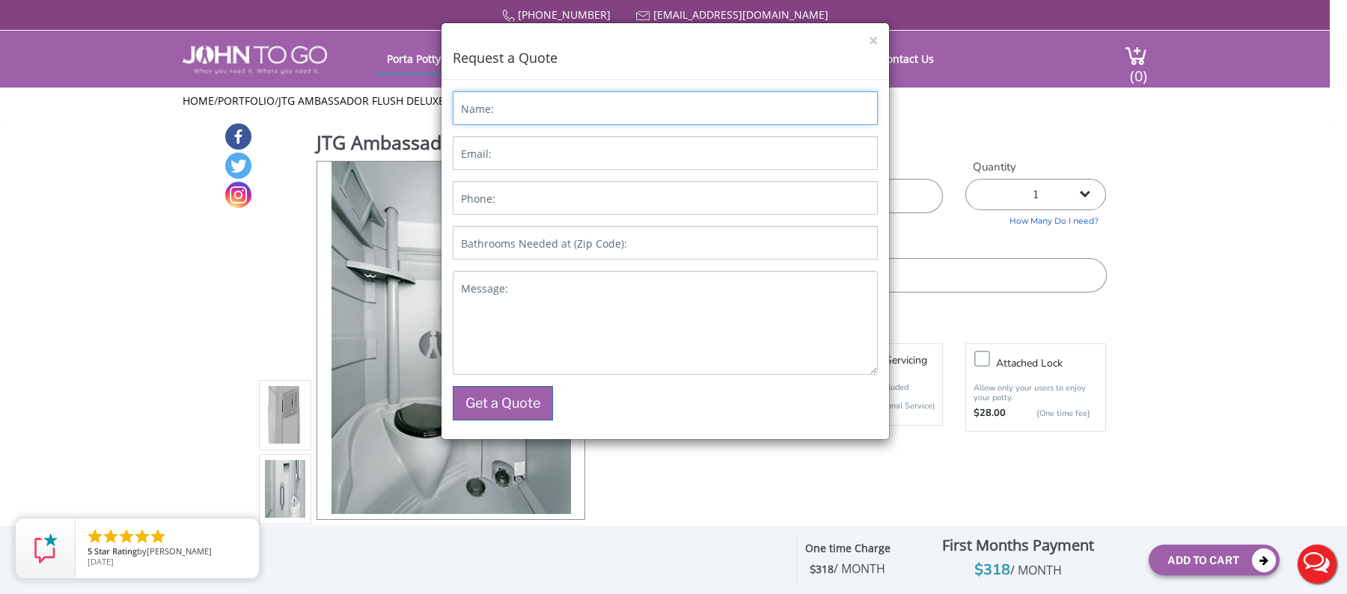
click at [595, 108] on input "Name:" at bounding box center [665, 108] width 425 height 34
click at [870, 38] on button "×" at bounding box center [873, 41] width 9 height 16
